Goal: Transaction & Acquisition: Obtain resource

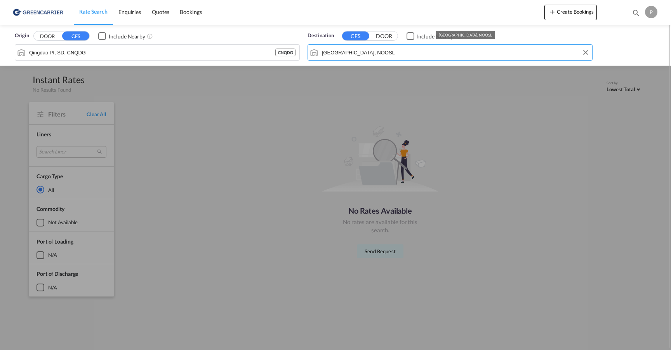
click at [532, 56] on input "[GEOGRAPHIC_DATA], NOOSL" at bounding box center [455, 53] width 266 height 12
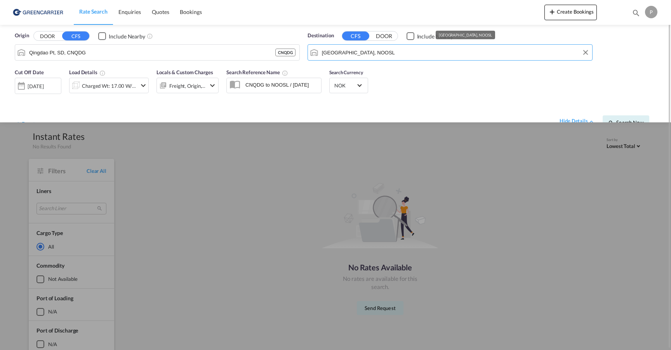
click at [47, 36] on button "DOOR" at bounding box center [47, 36] width 27 height 9
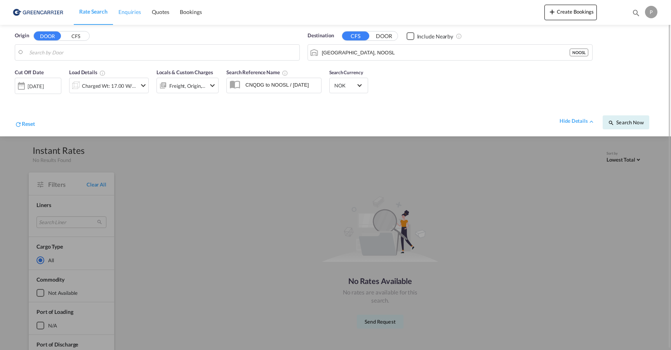
click at [128, 14] on span "Enquiries" at bounding box center [129, 12] width 23 height 7
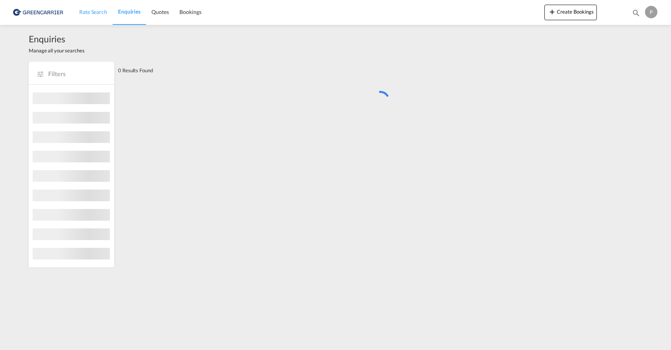
click at [85, 14] on span "Rate Search" at bounding box center [93, 12] width 28 height 7
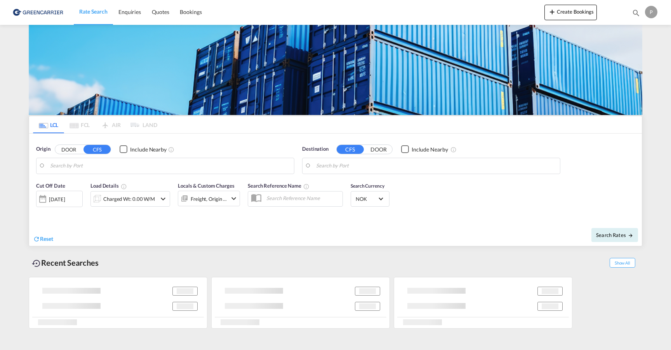
type input "Qingdao Pt, SD, CNQDG"
type input "[GEOGRAPHIC_DATA], NOOSL"
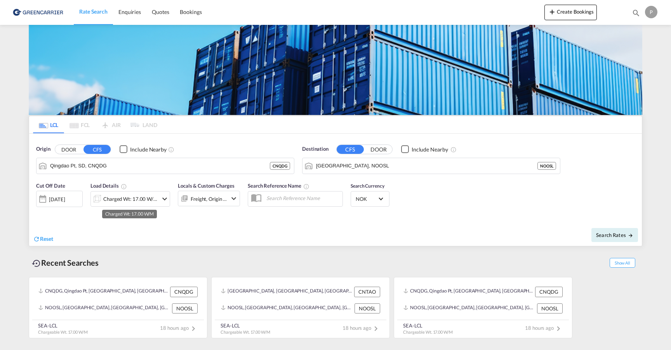
click at [128, 201] on div "Charged Wt: 17.00 W/M" at bounding box center [130, 198] width 55 height 11
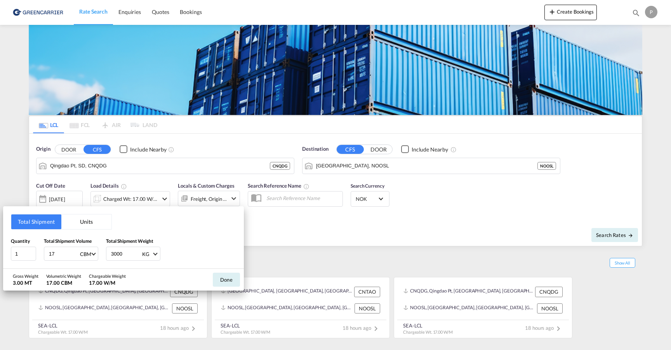
click at [85, 222] on button "Units" at bounding box center [86, 221] width 50 height 15
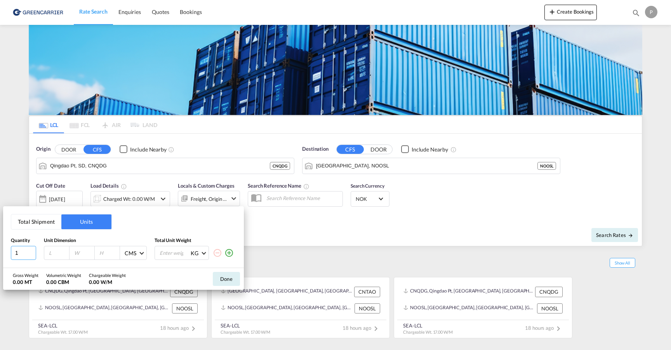
click at [25, 251] on input "1" at bounding box center [23, 253] width 25 height 14
type input "2"
type input "57"
type input "46"
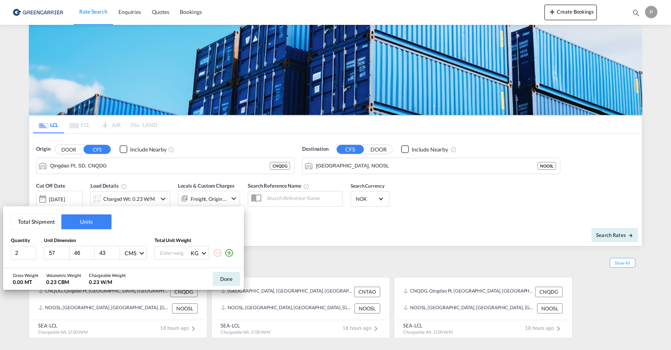
type input "43"
click at [179, 252] on input "number" at bounding box center [174, 252] width 31 height 13
click at [47, 226] on button "Total Shipment" at bounding box center [36, 221] width 50 height 15
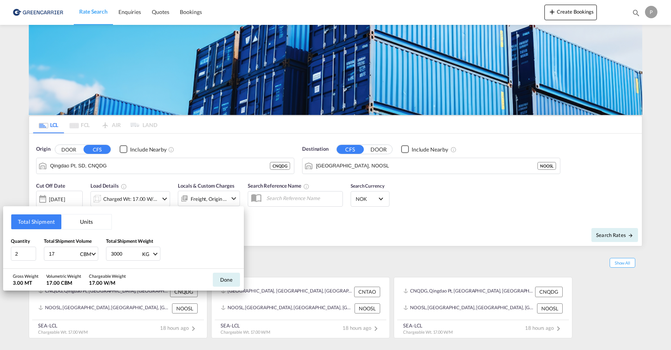
click at [63, 252] on input "17" at bounding box center [63, 253] width 31 height 13
type input "14"
click at [26, 252] on input "2" at bounding box center [23, 253] width 25 height 14
type input "1"
click at [127, 252] on input "3000" at bounding box center [125, 253] width 31 height 13
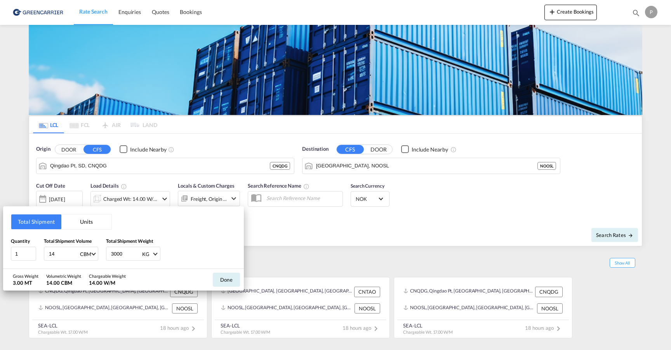
click at [127, 252] on input "3000" at bounding box center [125, 253] width 31 height 13
type input "8800"
click at [223, 277] on button "Done" at bounding box center [226, 279] width 27 height 14
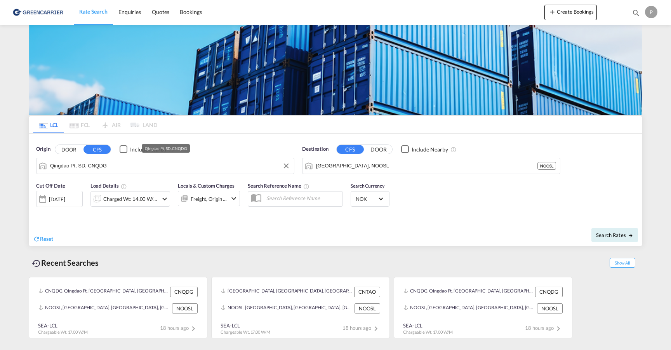
click at [125, 172] on md-autocomplete-wrap "Qingdao Pt, SD, CNQDG" at bounding box center [170, 168] width 240 height 16
click at [129, 168] on input "Qingdao Pt, SD, CNQDG" at bounding box center [170, 166] width 240 height 12
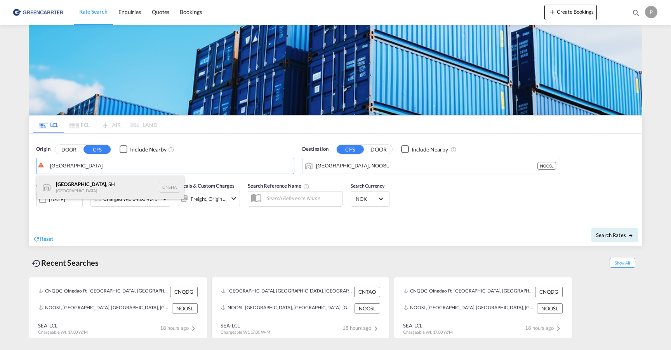
click at [107, 185] on div "[GEOGRAPHIC_DATA] , SH China CNSHA" at bounding box center [110, 186] width 148 height 23
type input "[GEOGRAPHIC_DATA], SH, CNSHA"
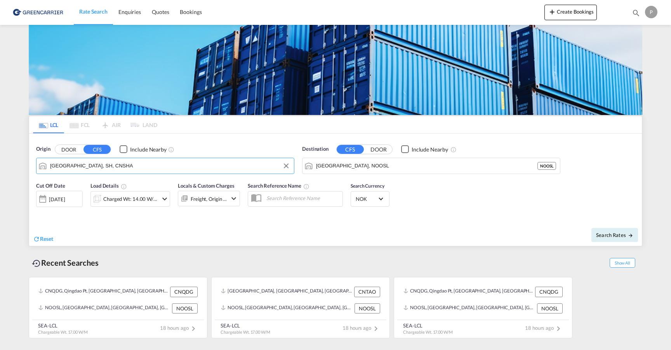
click at [65, 197] on div "[DATE]" at bounding box center [57, 199] width 16 height 7
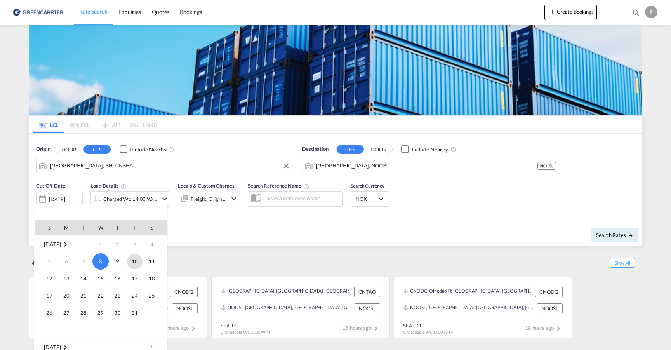
click at [137, 264] on span "10" at bounding box center [135, 261] width 16 height 16
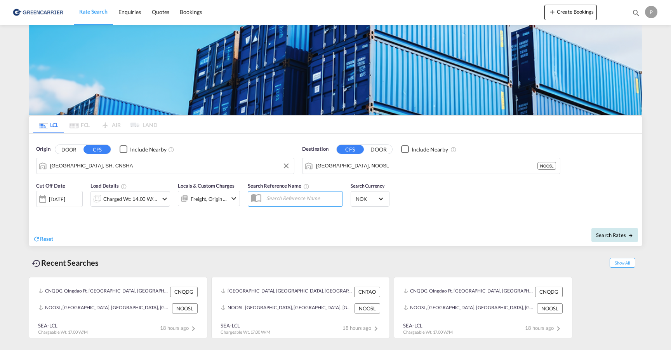
click at [602, 233] on span "Search Rates" at bounding box center [614, 235] width 37 height 6
type input "CNSHA to NOOSL / [DATE]"
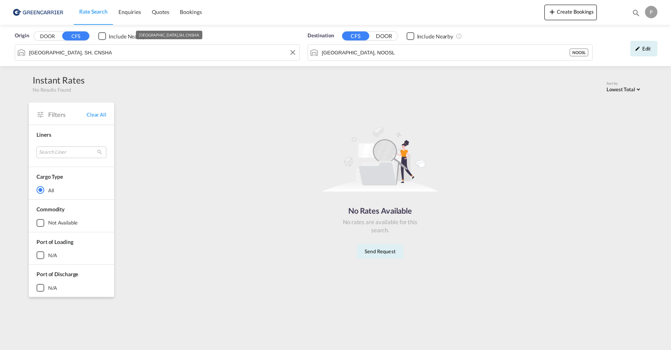
click at [161, 53] on input "[GEOGRAPHIC_DATA], SH, CNSHA" at bounding box center [162, 53] width 266 height 12
